Goal: Check status: Check status

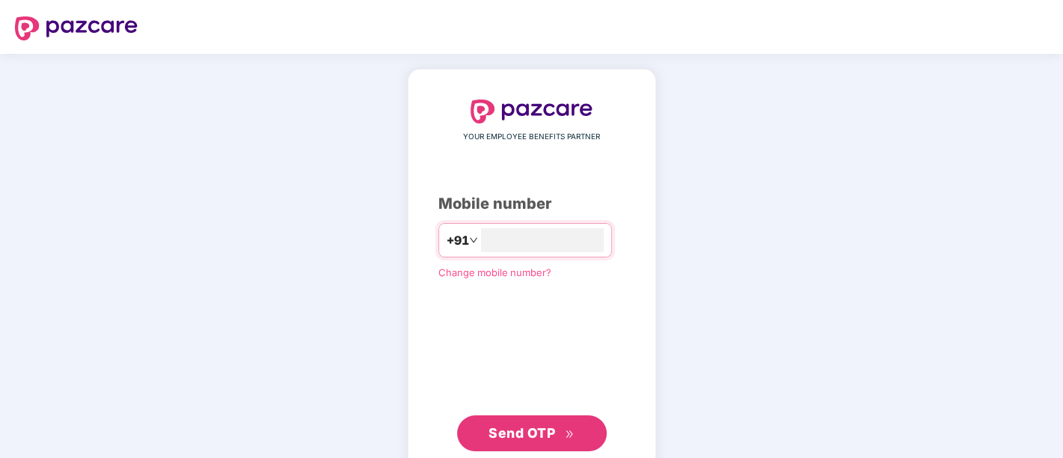
type input "**********"
drag, startPoint x: 556, startPoint y: 407, endPoint x: 551, endPoint y: 424, distance: 18.0
click at [551, 424] on div "**********" at bounding box center [531, 274] width 187 height 350
click at [551, 424] on span "Send OTP" at bounding box center [521, 431] width 67 height 16
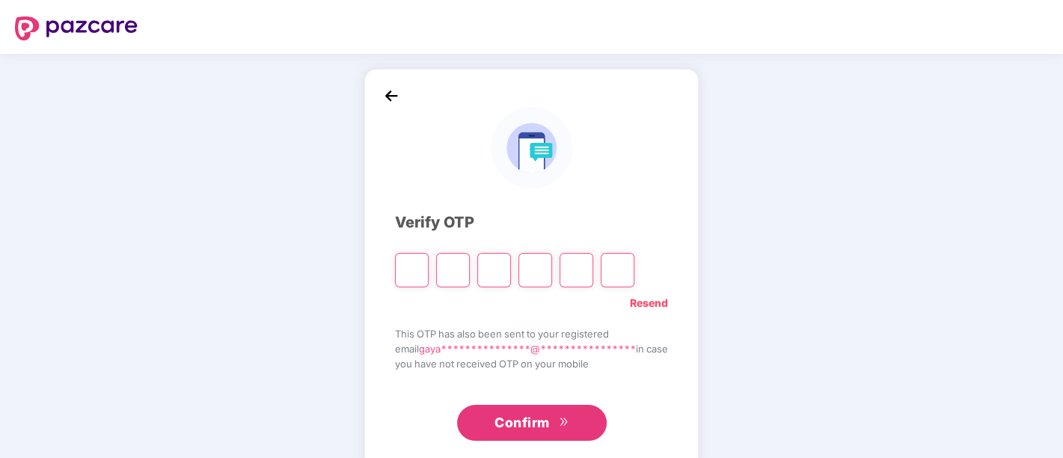
type input "*"
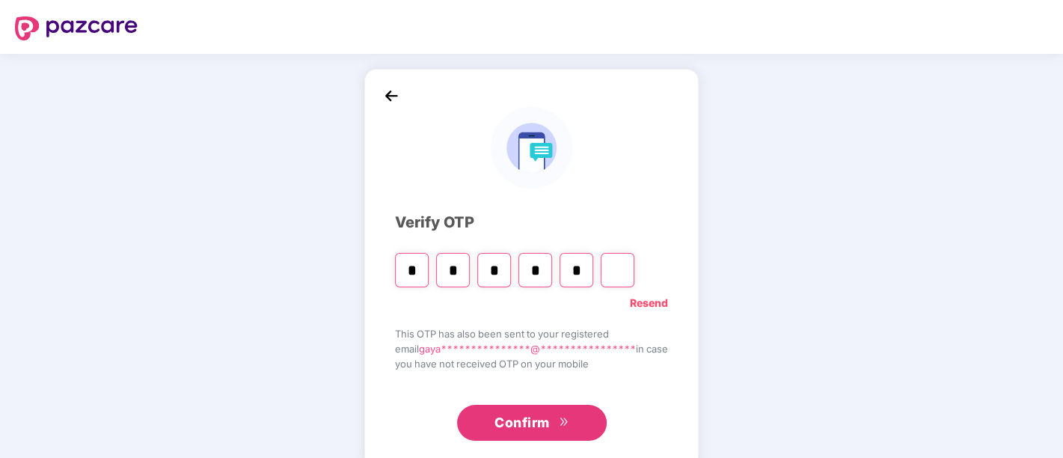
type input "*"
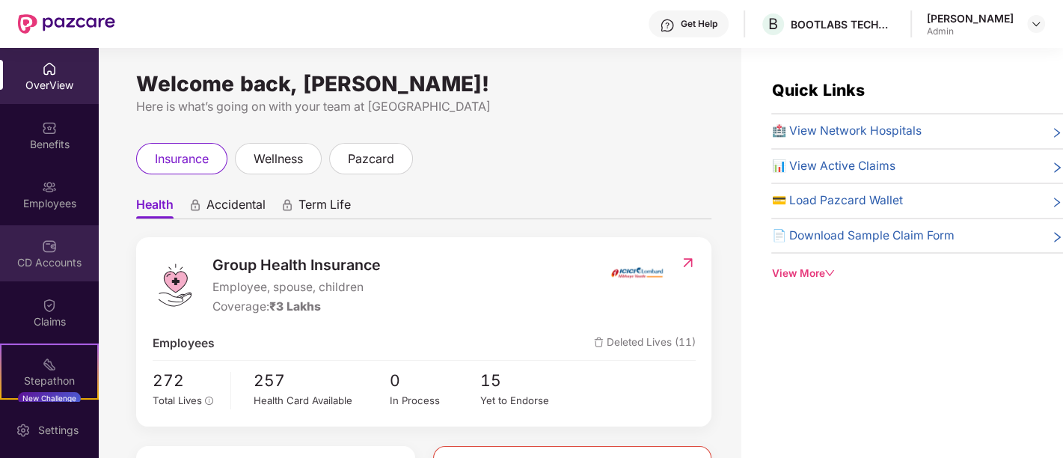
click at [42, 253] on img at bounding box center [49, 246] width 15 height 15
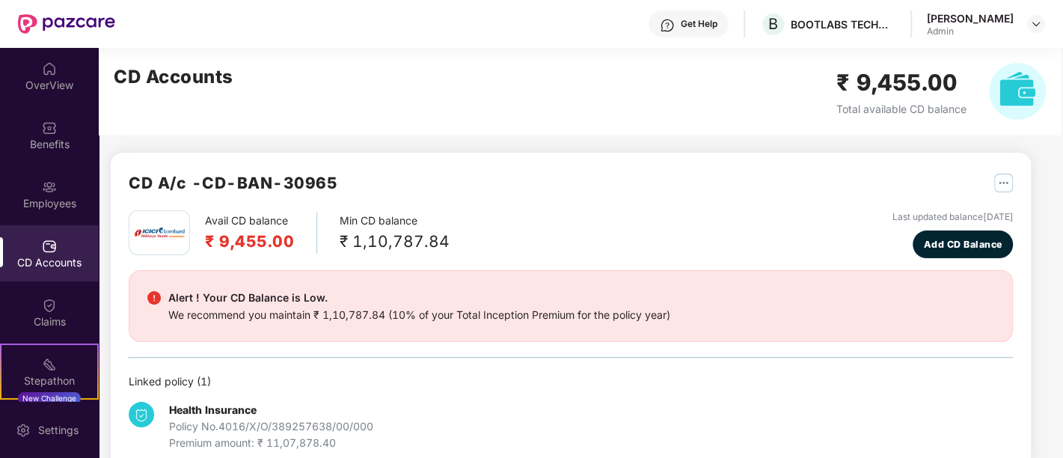
scroll to position [28, 0]
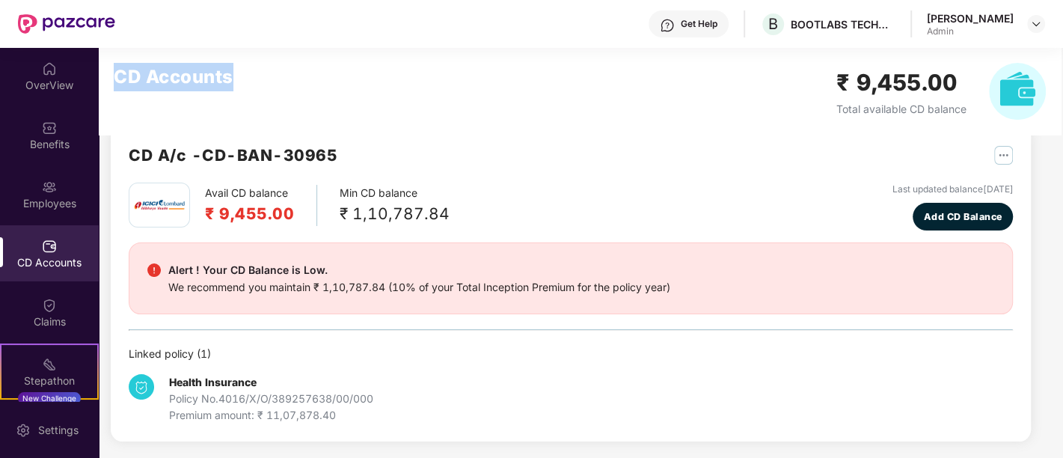
drag, startPoint x: 231, startPoint y: 82, endPoint x: 117, endPoint y: 84, distance: 114.5
click at [117, 84] on h2 "CD Accounts" at bounding box center [174, 77] width 120 height 28
drag, startPoint x: 258, startPoint y: 144, endPoint x: 243, endPoint y: 156, distance: 19.6
click at [243, 156] on h2 "CD A/c - CD-BAN-30965" at bounding box center [233, 155] width 209 height 25
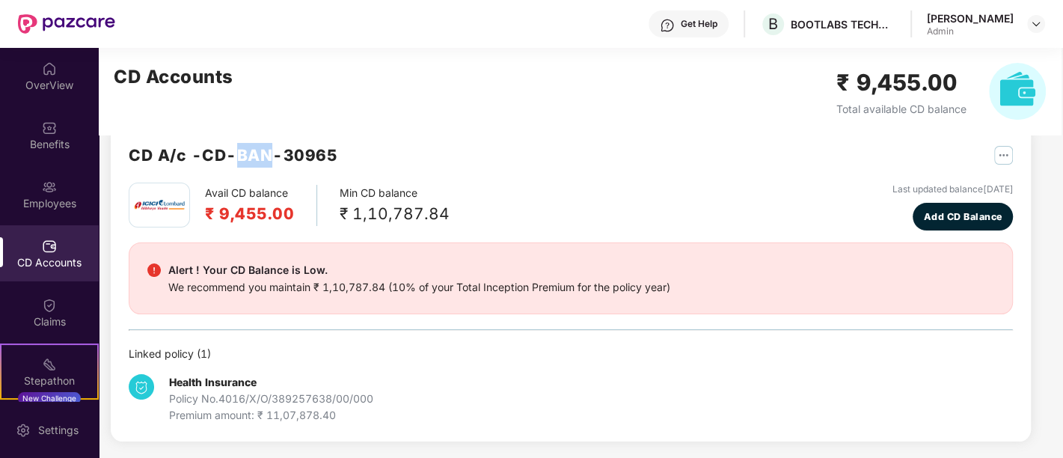
click at [243, 156] on h2 "CD A/c - CD-BAN-30965" at bounding box center [233, 155] width 209 height 25
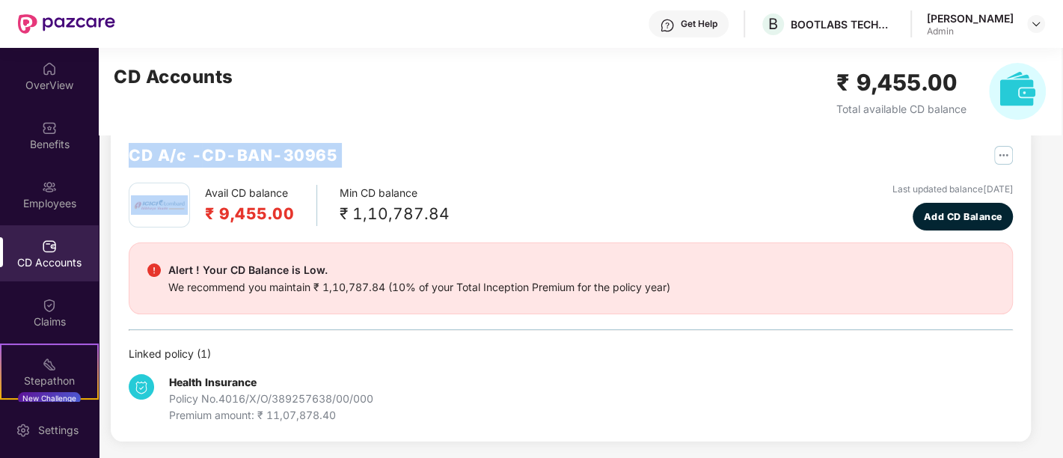
click at [243, 156] on h2 "CD A/c - CD-BAN-30965" at bounding box center [233, 155] width 209 height 25
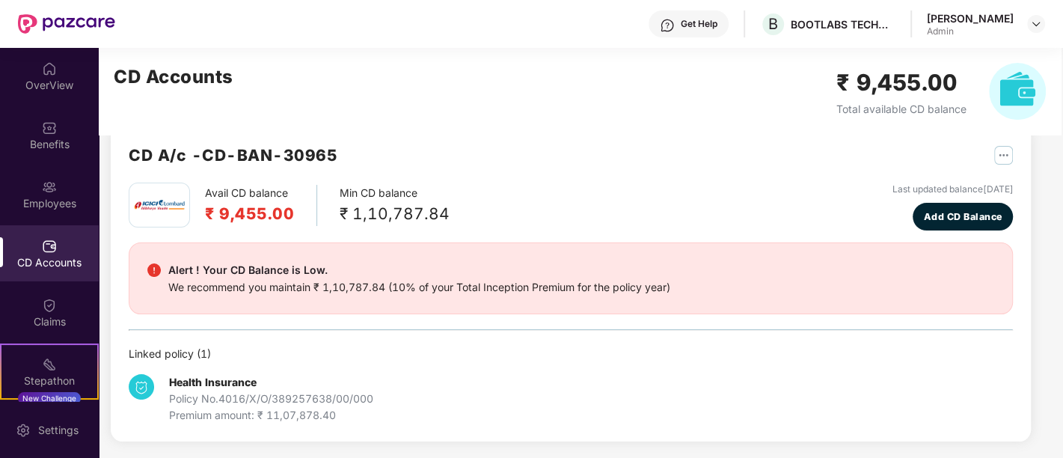
click at [296, 99] on div "CD Accounts ₹ 9,455.00 Total available CD balance" at bounding box center [580, 91] width 962 height 87
